Goal: Answer question/provide support: Answer question/provide support

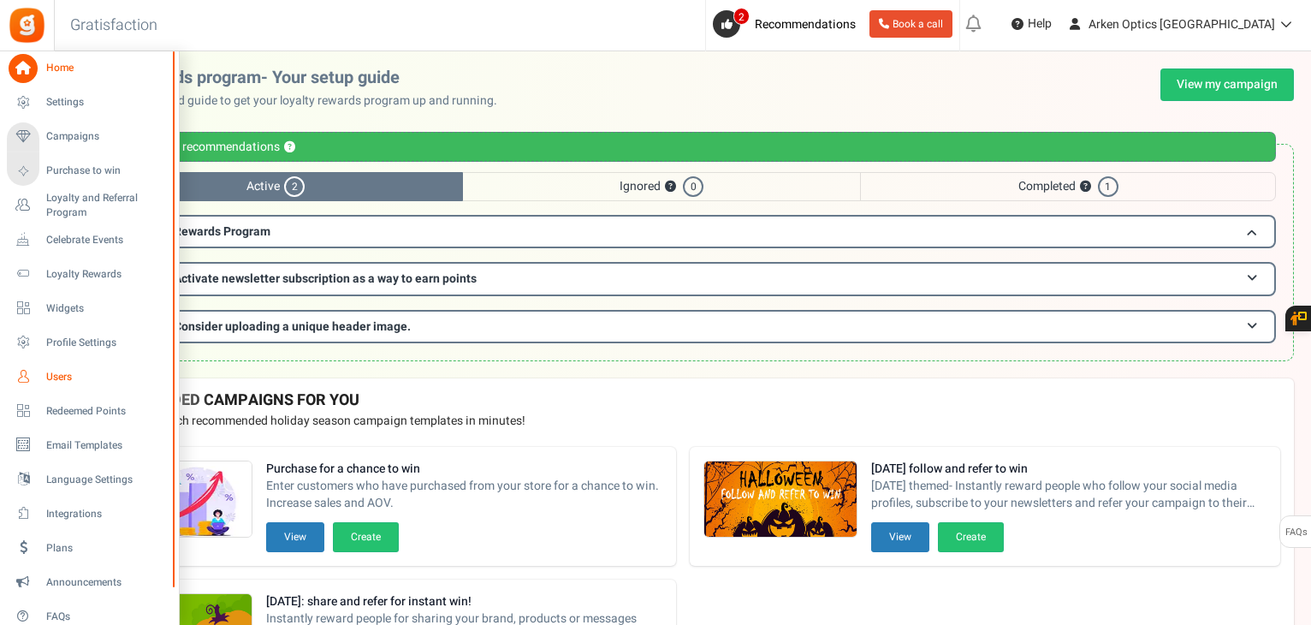
click at [56, 377] on span "Users" at bounding box center [106, 377] width 120 height 15
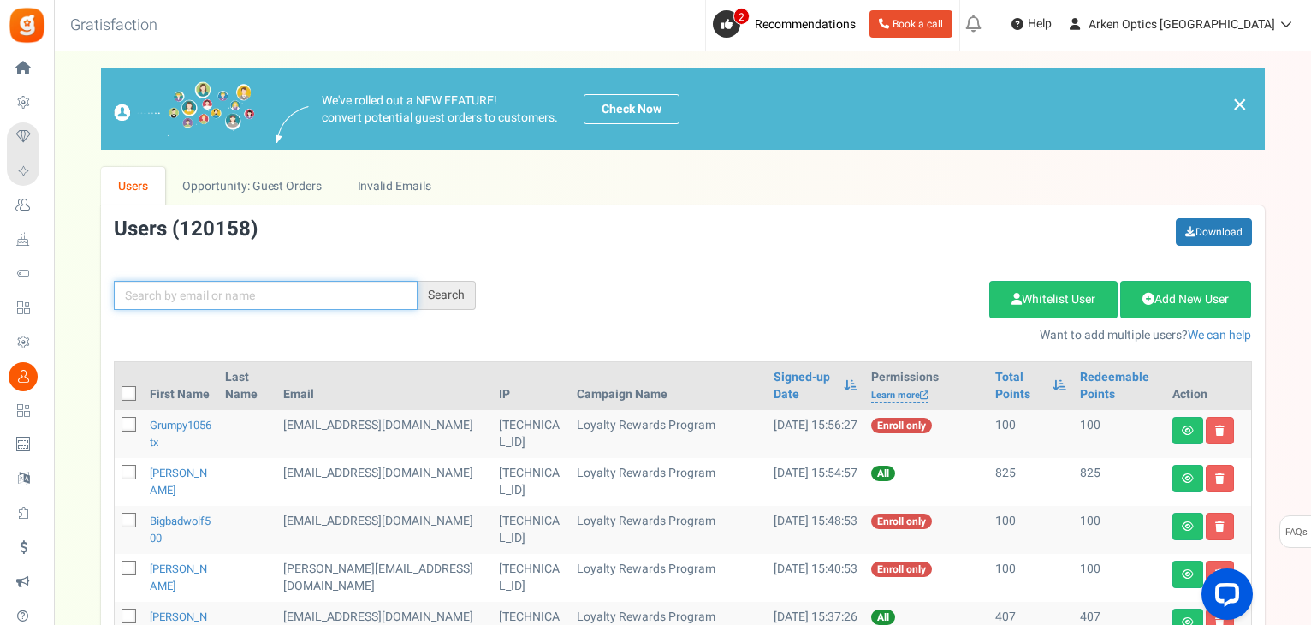
click at [222, 295] on input "text" at bounding box center [266, 295] width 304 height 29
paste input "[EMAIL_ADDRESS][DOMAIN_NAME]"
type input "[EMAIL_ADDRESS][DOMAIN_NAME]"
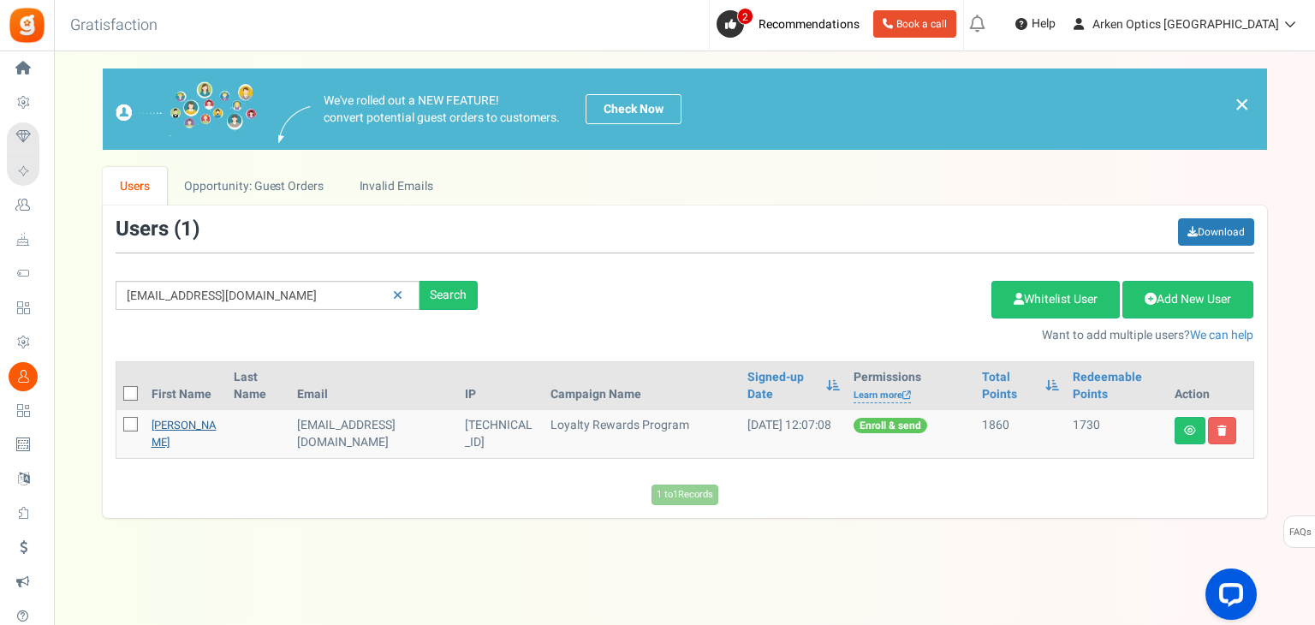
click at [157, 436] on link "[PERSON_NAME]" at bounding box center [183, 433] width 65 height 33
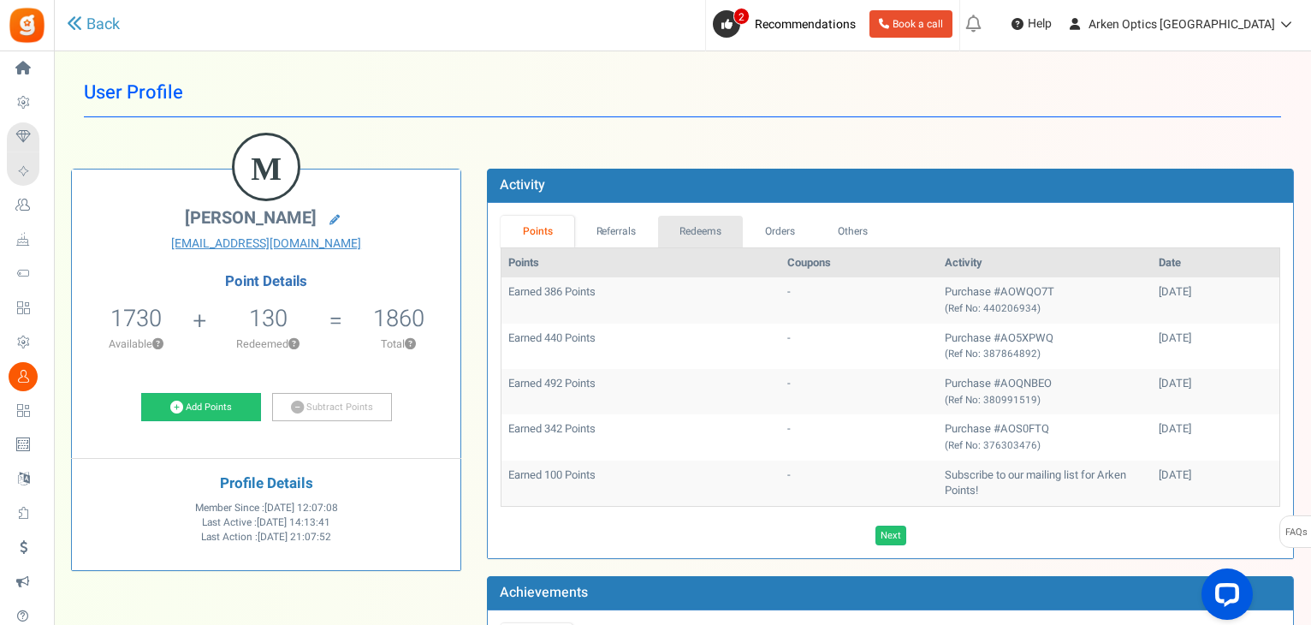
click at [698, 240] on link "Redeems" at bounding box center [701, 232] width 86 height 32
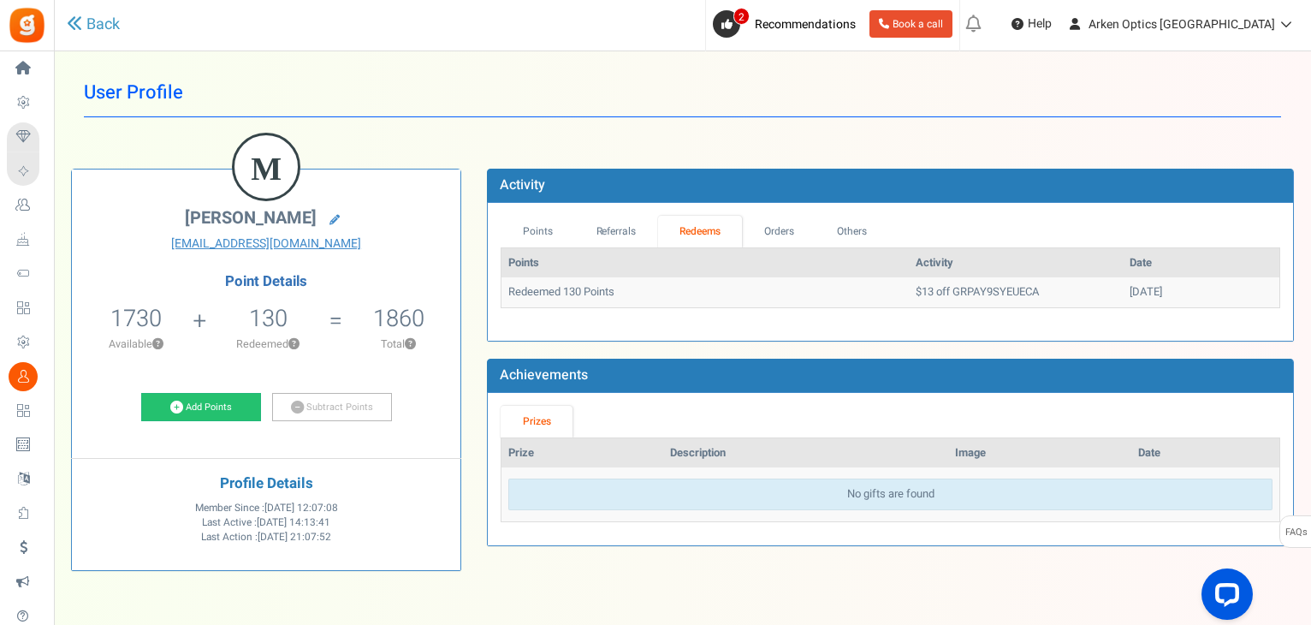
click at [155, 312] on span "1730" at bounding box center [135, 318] width 51 height 34
copy span "1730"
click at [395, 319] on h5 "1860" at bounding box center [398, 319] width 51 height 26
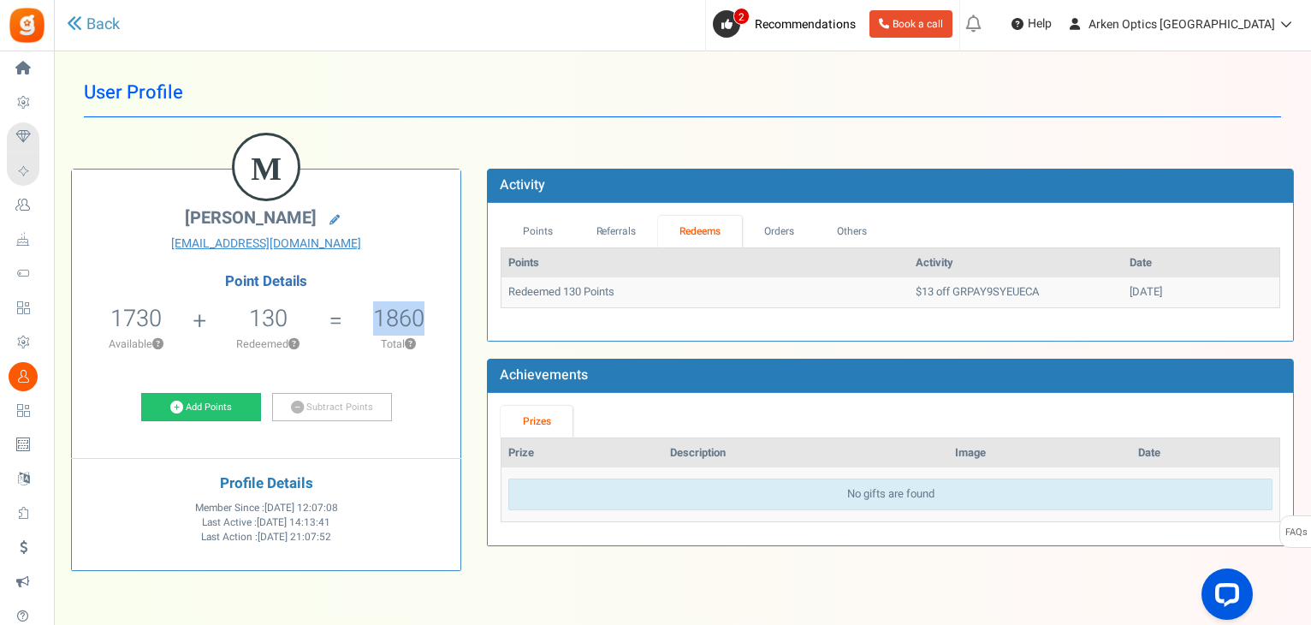
copy h5 "1860"
click at [959, 292] on td "$13 off GRPAY9SYEUECA" at bounding box center [1016, 292] width 214 height 30
copy td "GRPAY9SYEUECA"
